Goal: Check status: Check status

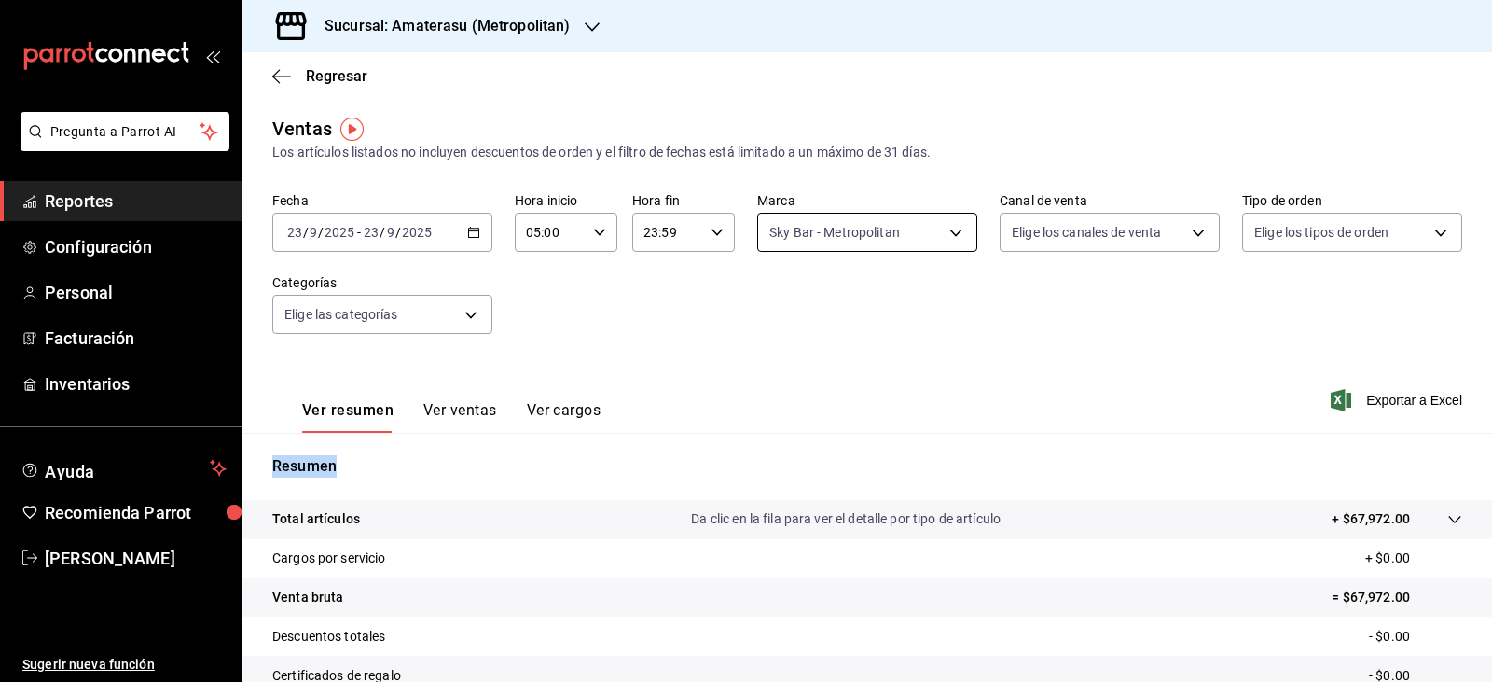
click at [793, 236] on body "Pregunta a Parrot AI Reportes Configuración Personal Facturación Inventarios Ay…" at bounding box center [746, 341] width 1492 height 682
click at [465, 237] on div at bounding box center [746, 341] width 1492 height 682
click at [468, 236] on \(Stroke\) "button" at bounding box center [473, 233] width 11 height 10
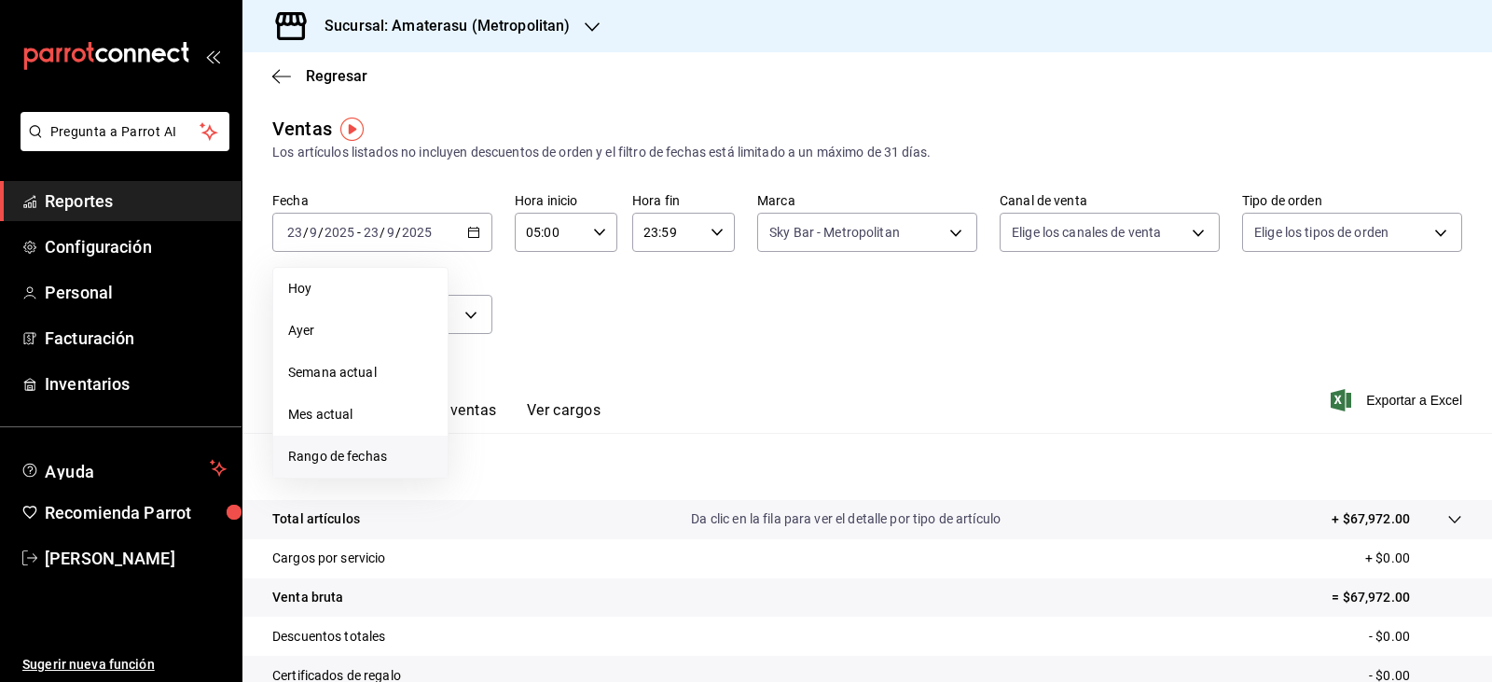
click at [338, 449] on span "Rango de fechas" at bounding box center [360, 457] width 145 height 20
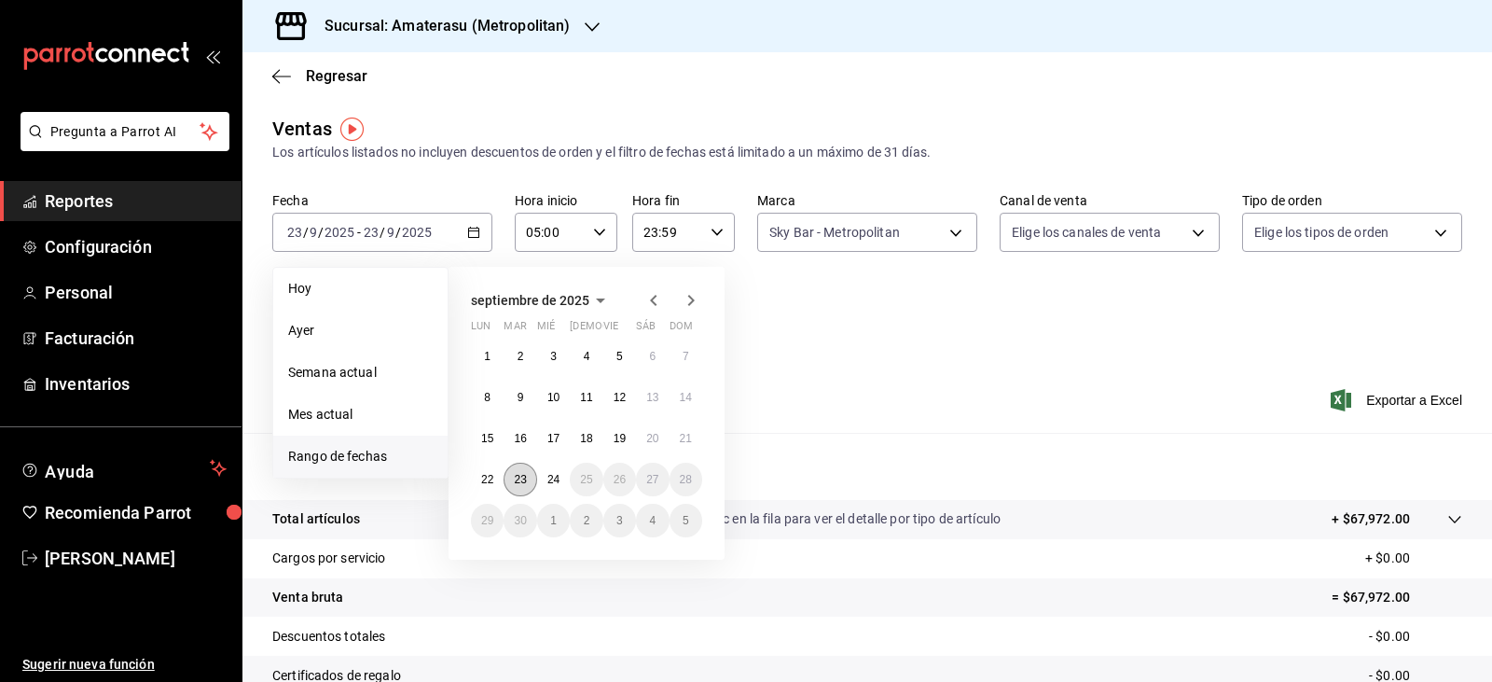
click at [524, 473] on abbr "23" at bounding box center [520, 479] width 12 height 13
click at [539, 471] on button "24" at bounding box center [553, 480] width 33 height 34
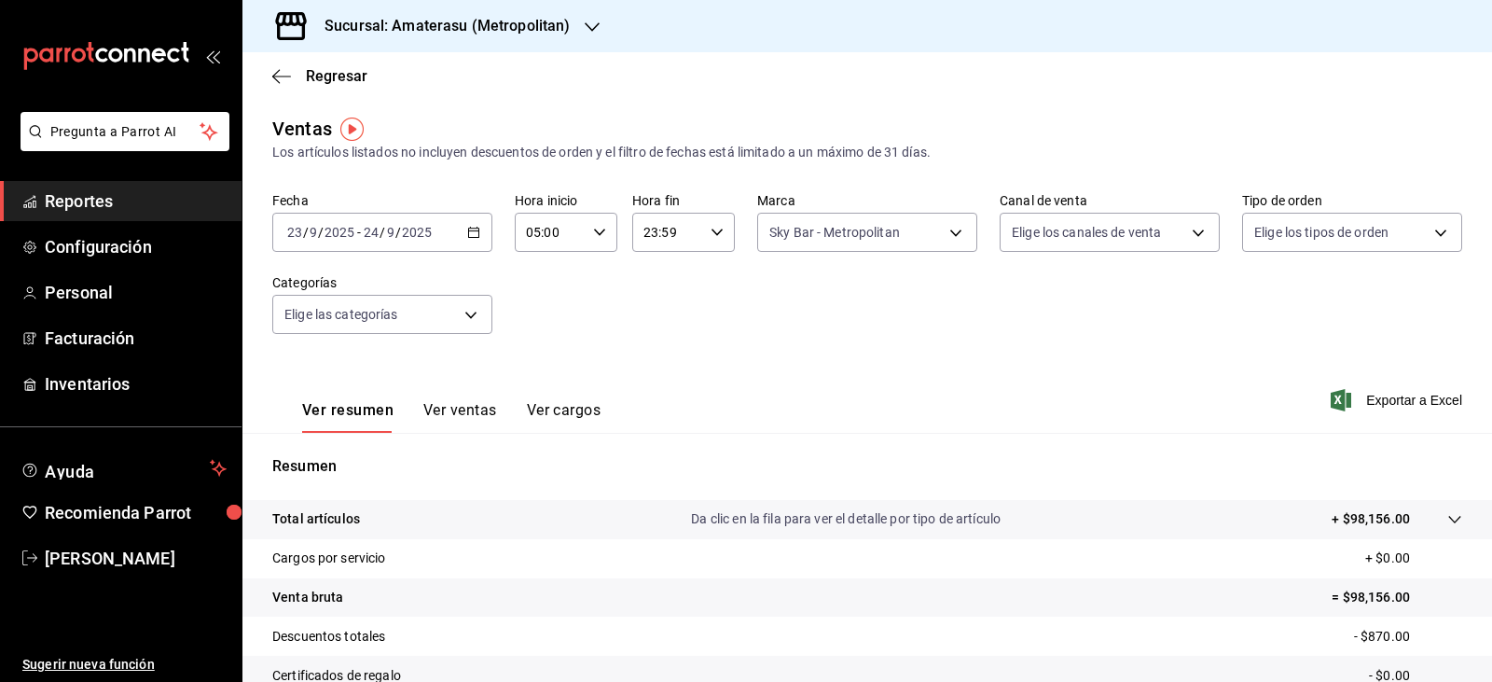
click at [712, 242] on div "23:59 Hora fin" at bounding box center [683, 232] width 103 height 39
click at [656, 327] on span "05" at bounding box center [652, 324] width 21 height 15
type input "05:59"
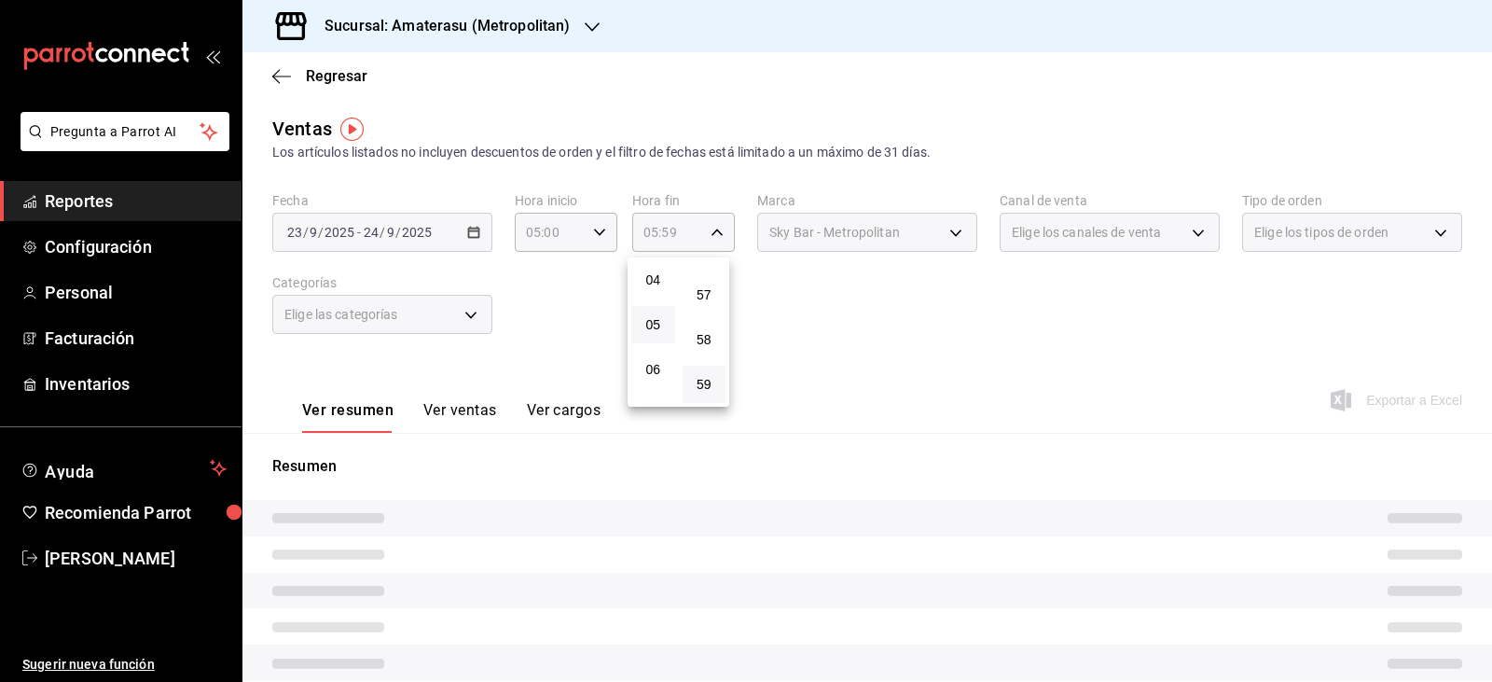
click at [880, 374] on div at bounding box center [746, 341] width 1492 height 682
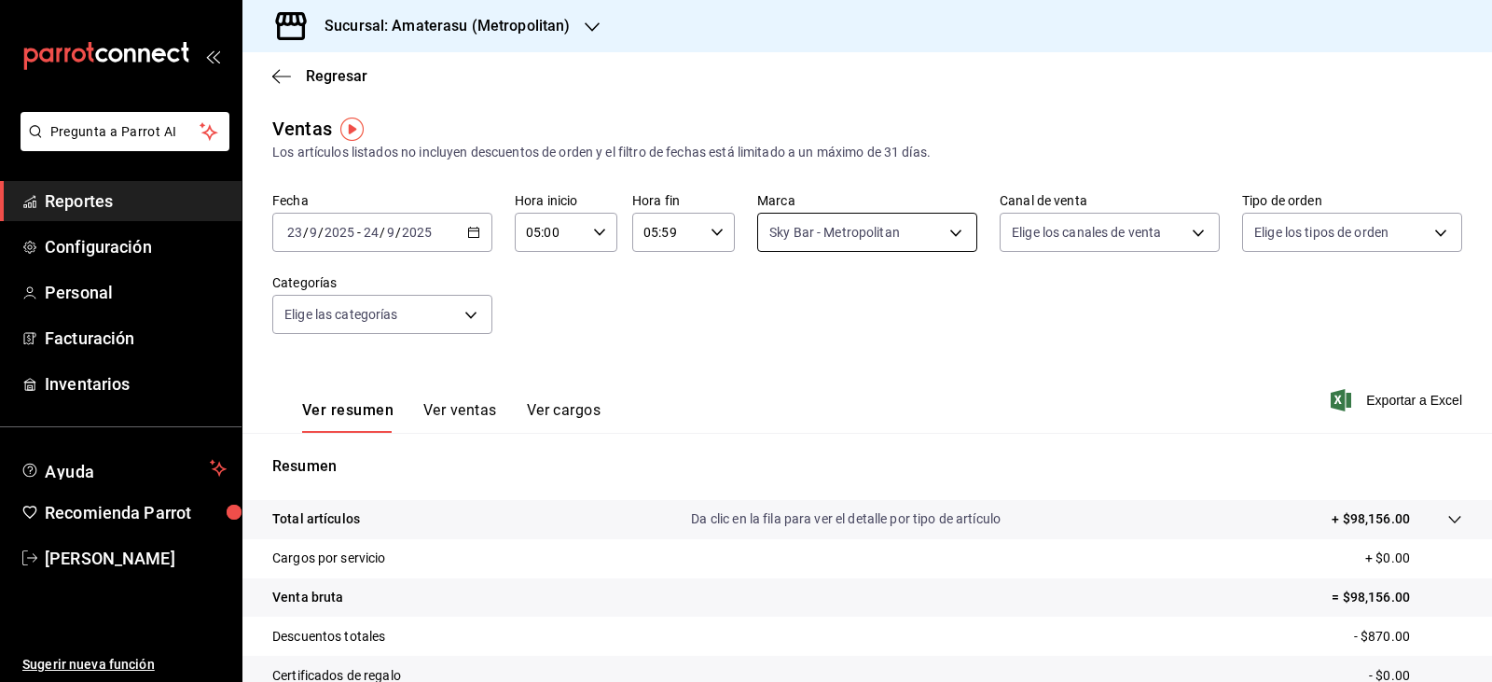
click at [813, 229] on body "Pregunta a Parrot AI Reportes Configuración Personal Facturación Inventarios Ay…" at bounding box center [746, 341] width 1492 height 682
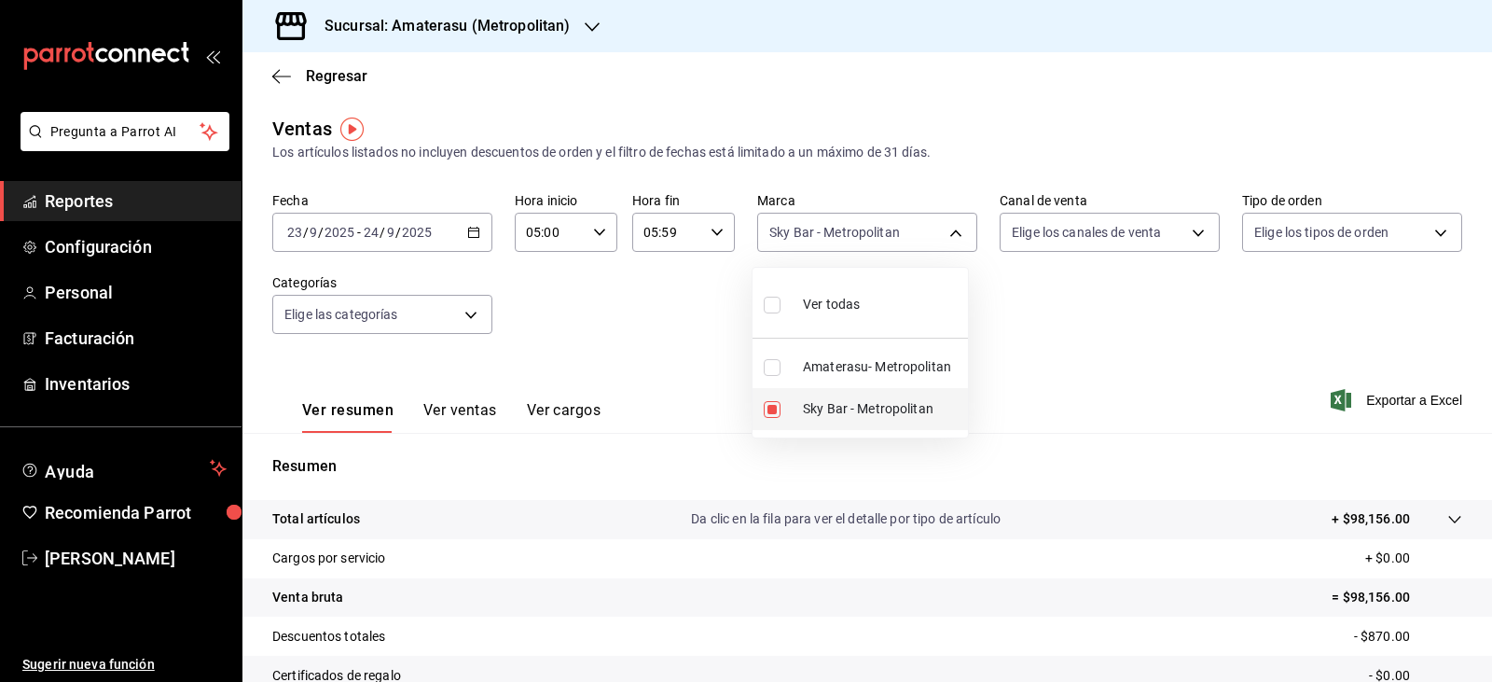
click at [774, 415] on input "checkbox" at bounding box center [772, 409] width 17 height 17
checkbox input "false"
click at [772, 367] on input "checkbox" at bounding box center [772, 367] width 17 height 17
checkbox input "true"
type input "e4cd7fcb-d45b-43ae-a99f-ad4ccfcd9032"
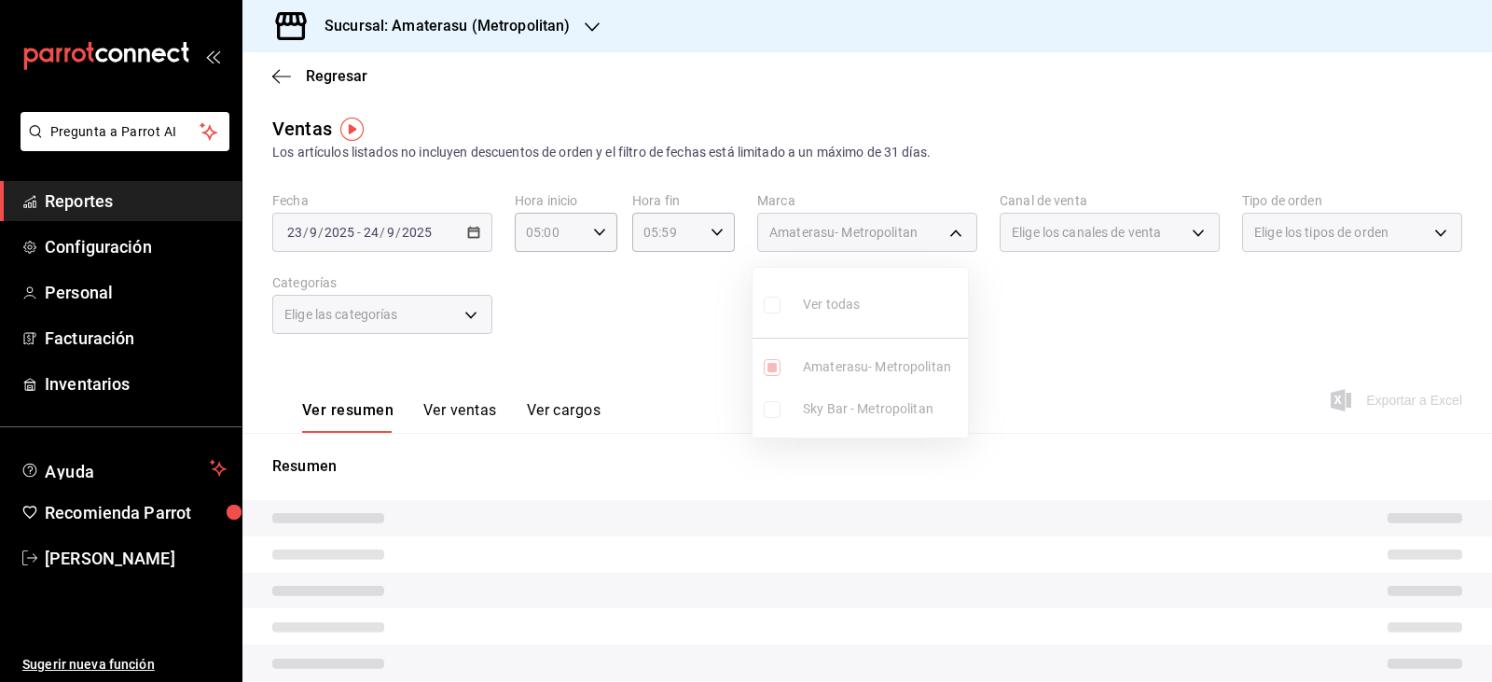
click at [1200, 344] on div at bounding box center [746, 341] width 1492 height 682
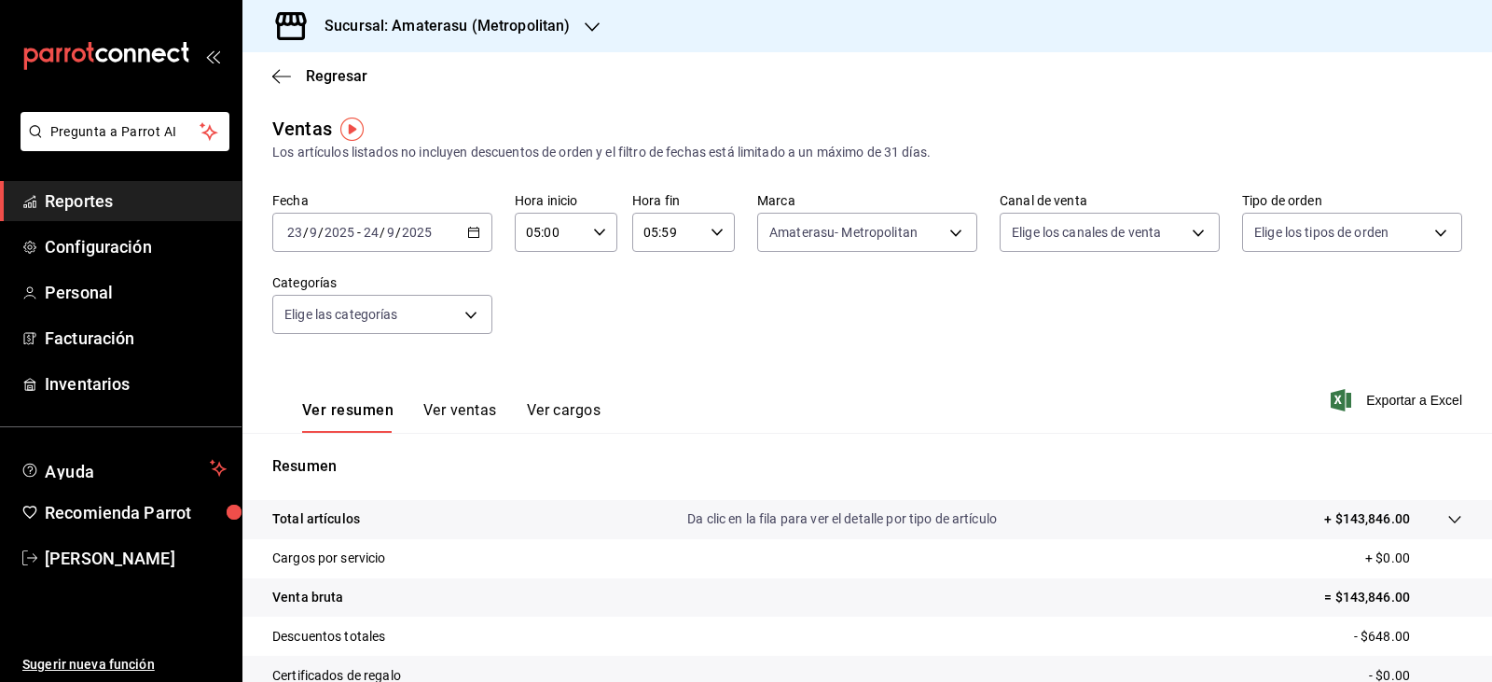
click at [1200, 344] on div "Fecha [DATE] [DATE] - [DATE] [DATE] Hora inicio 05:00 Hora inicio Hora fin 05:5…" at bounding box center [867, 274] width 1190 height 164
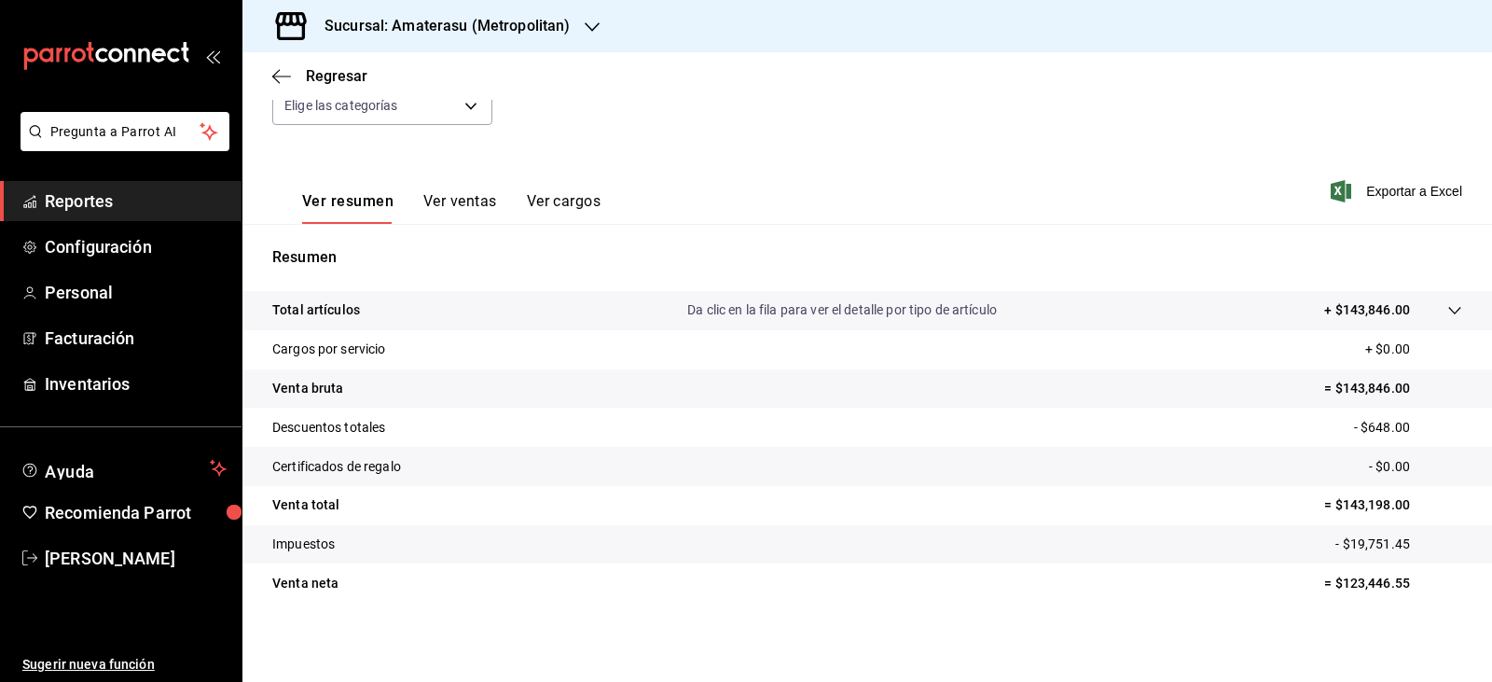
scroll to position [212, 0]
click at [346, 86] on div "Regresar" at bounding box center [867, 76] width 1250 height 48
click at [342, 77] on span "Regresar" at bounding box center [337, 76] width 62 height 18
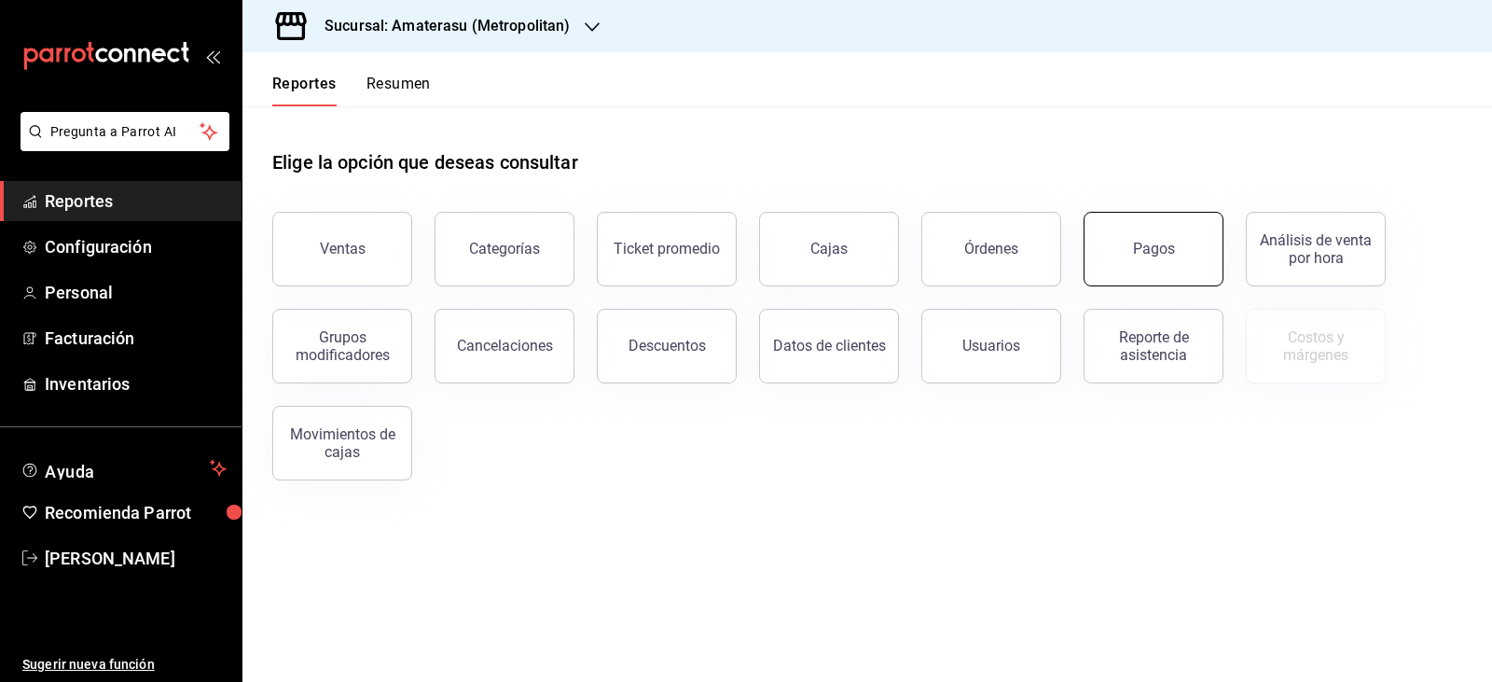
click at [1184, 242] on button "Pagos" at bounding box center [1154, 249] width 140 height 75
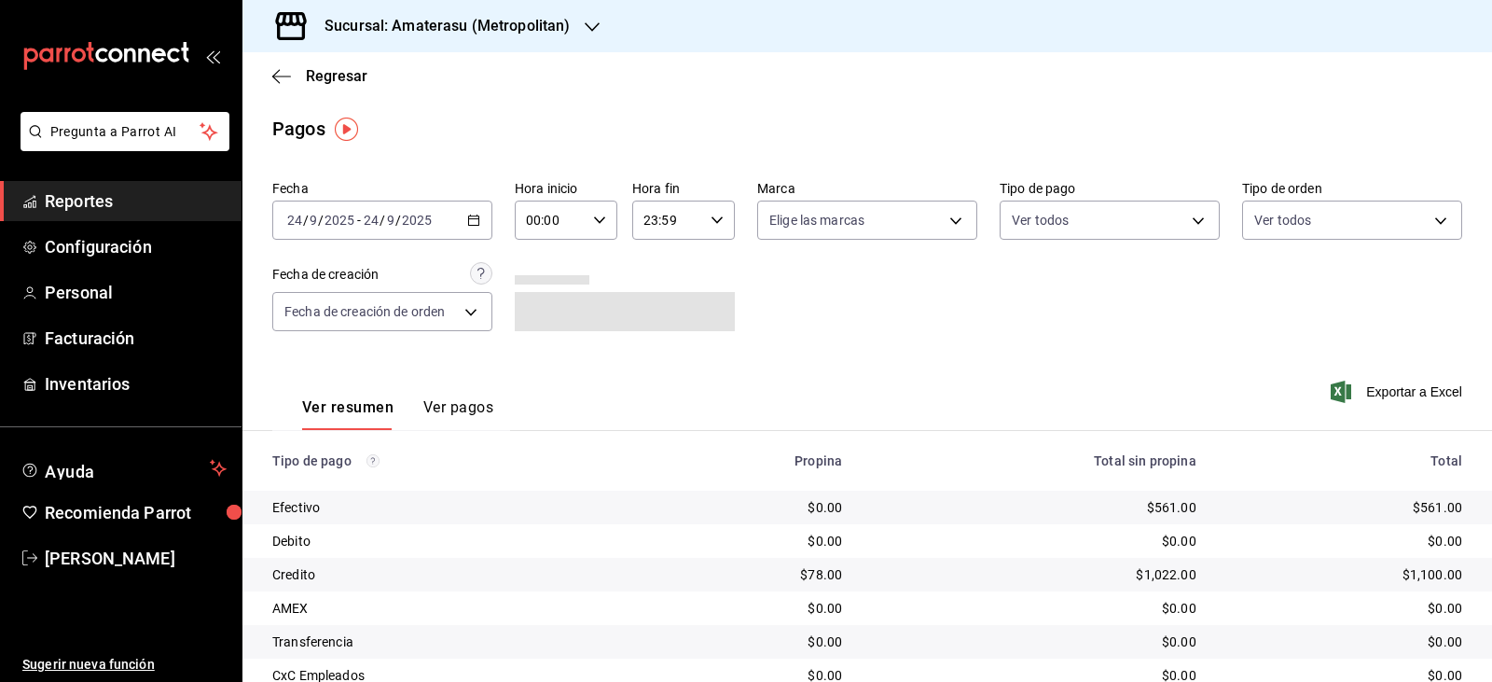
click at [479, 229] on div "[DATE] [DATE] - [DATE] [DATE]" at bounding box center [382, 219] width 220 height 39
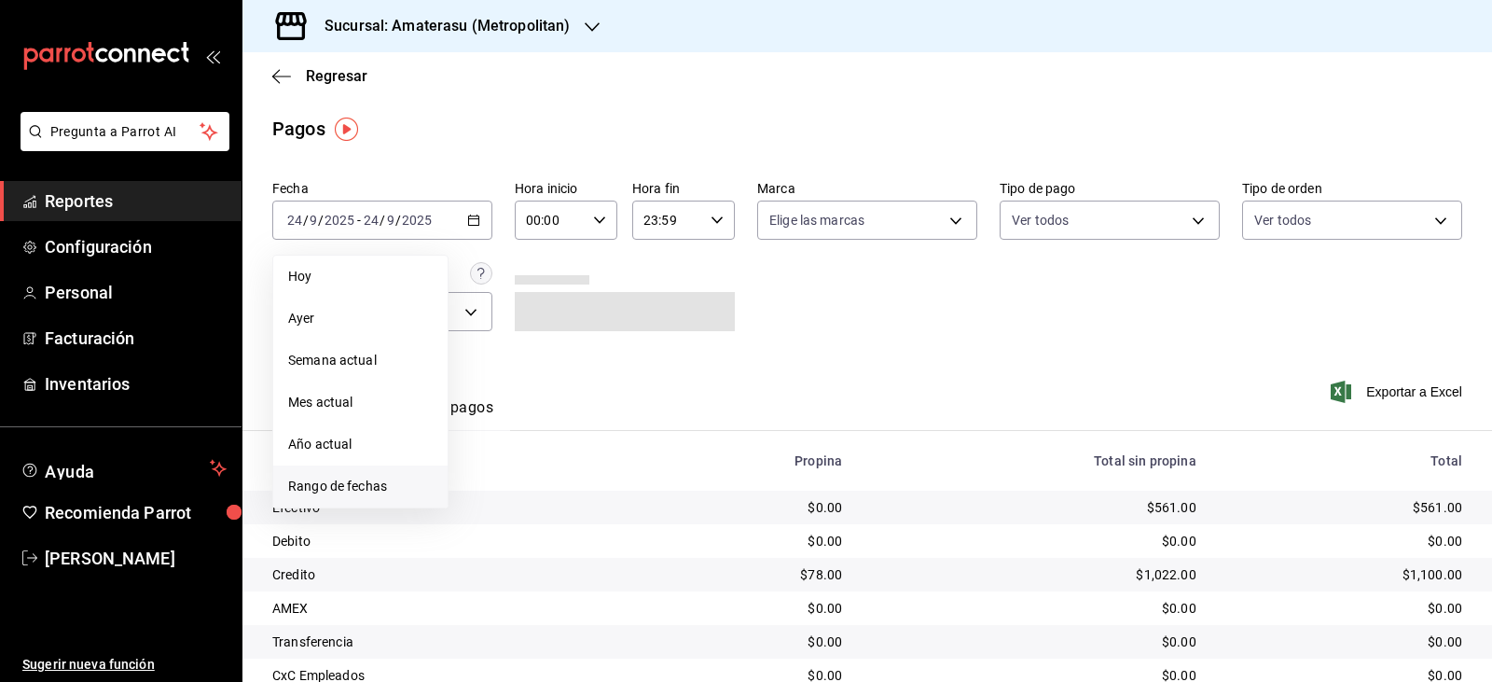
click at [320, 482] on span "Rango de fechas" at bounding box center [360, 487] width 145 height 20
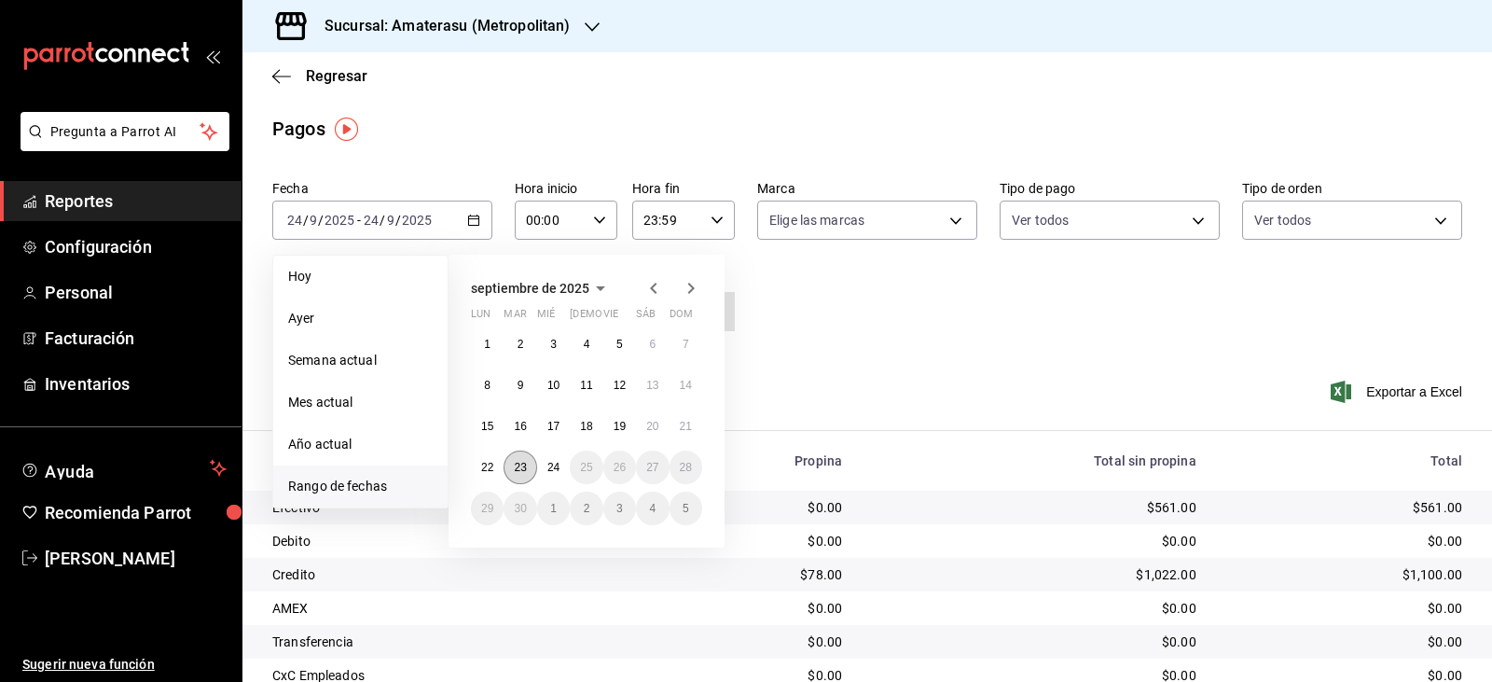
click at [523, 471] on abbr "23" at bounding box center [520, 467] width 12 height 13
click at [547, 472] on abbr "24" at bounding box center [553, 467] width 12 height 13
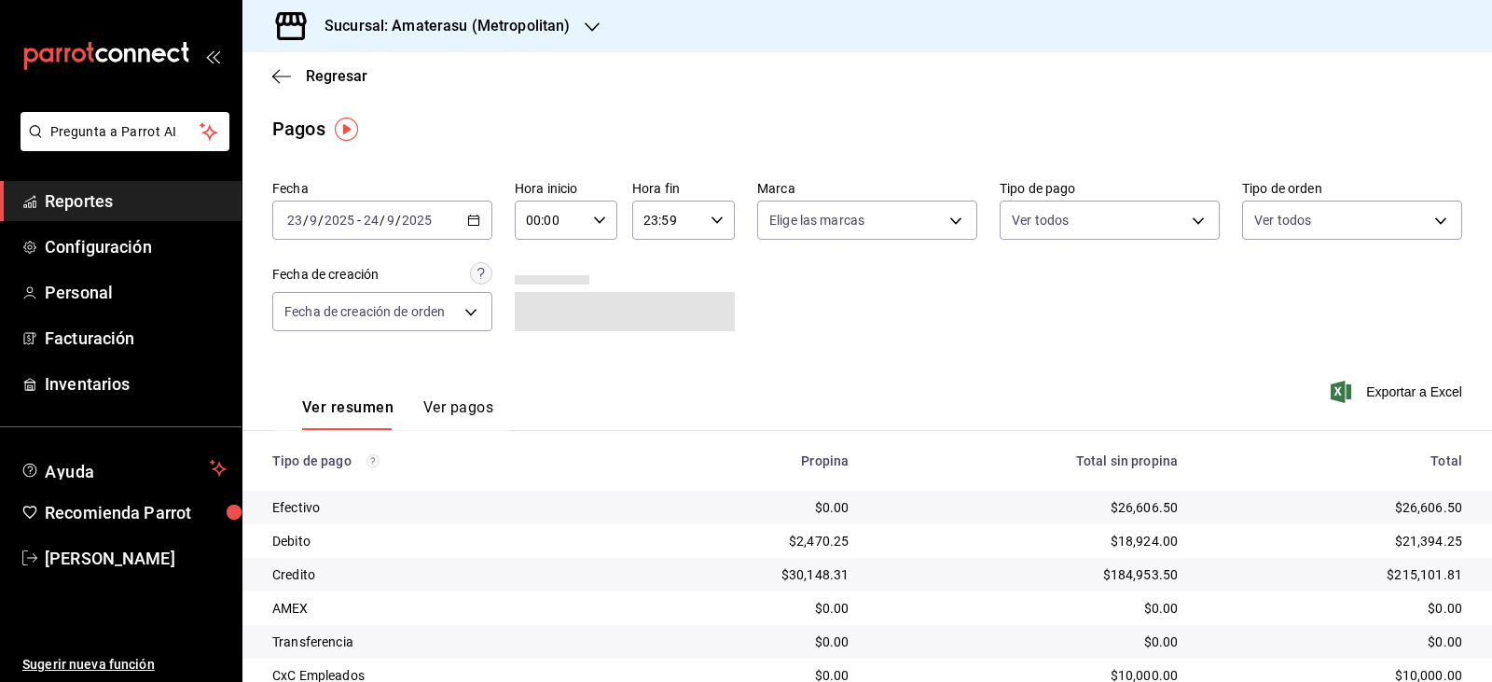
click at [602, 222] on div "00:00 Hora inicio" at bounding box center [566, 219] width 103 height 39
click at [541, 301] on span "05" at bounding box center [537, 304] width 21 height 15
type input "05:00"
click at [939, 302] on div at bounding box center [746, 341] width 1492 height 682
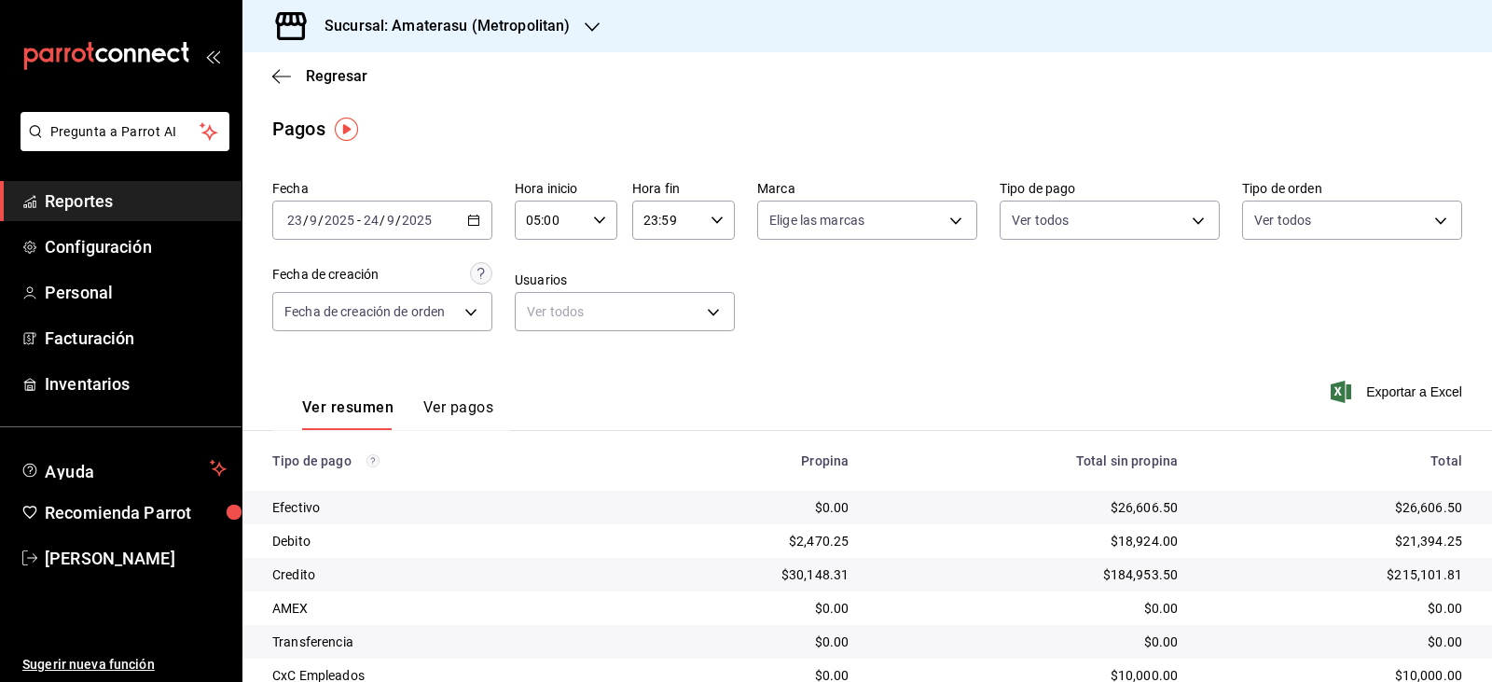
click at [711, 222] on \(Stroke\) "button" at bounding box center [716, 219] width 11 height 7
click at [670, 297] on button "05" at bounding box center [653, 304] width 44 height 37
type input "05:59"
click at [972, 358] on div at bounding box center [746, 341] width 1492 height 682
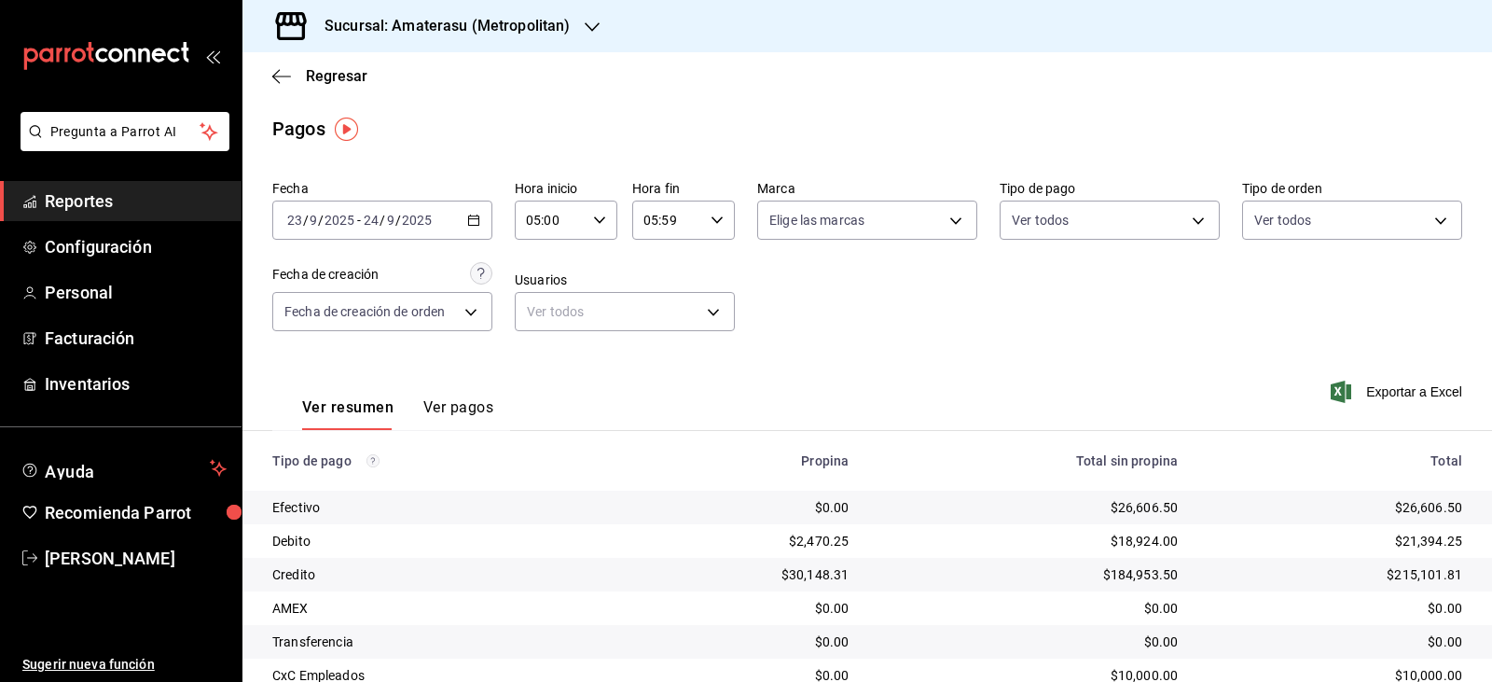
click at [972, 358] on div "Ver resumen Ver pagos Exportar a Excel" at bounding box center [867, 402] width 1250 height 99
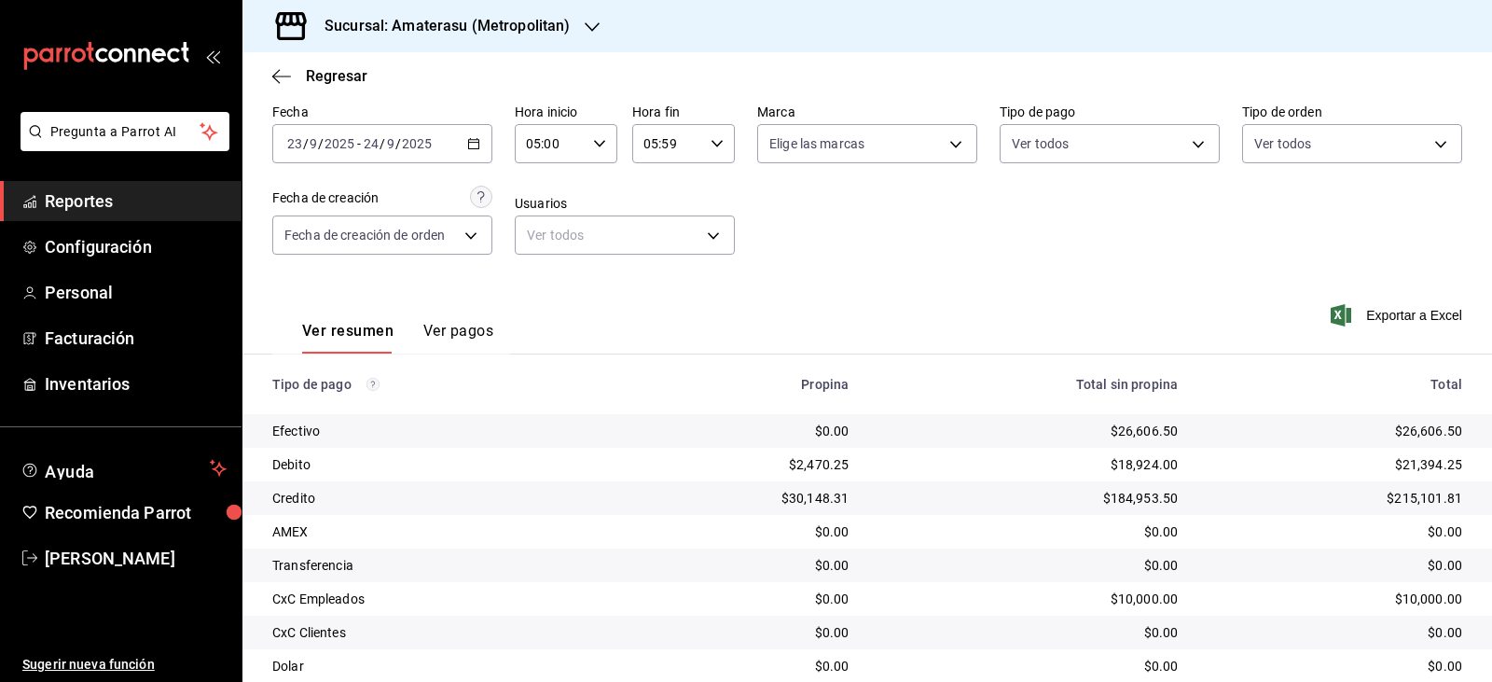
scroll to position [142, 0]
